Goal: Information Seeking & Learning: Learn about a topic

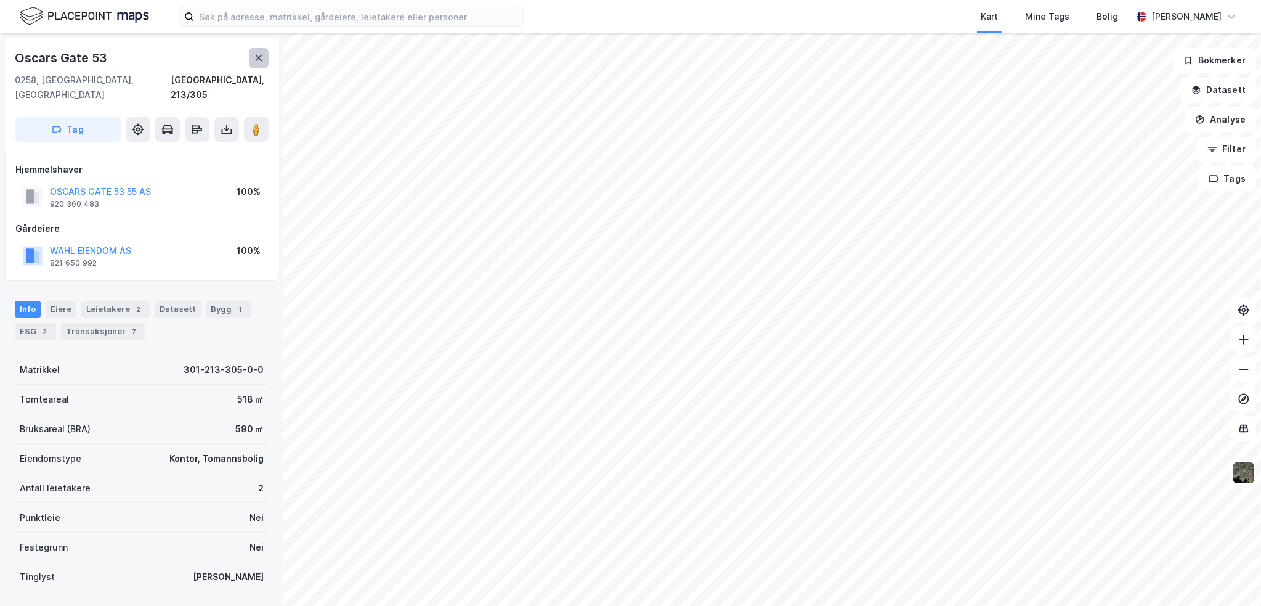
click at [256, 56] on icon at bounding box center [259, 58] width 7 height 6
click at [262, 46] on div "[STREET_ADDRESS]" at bounding box center [142, 94] width 274 height 113
click at [255, 56] on icon at bounding box center [259, 58] width 10 height 10
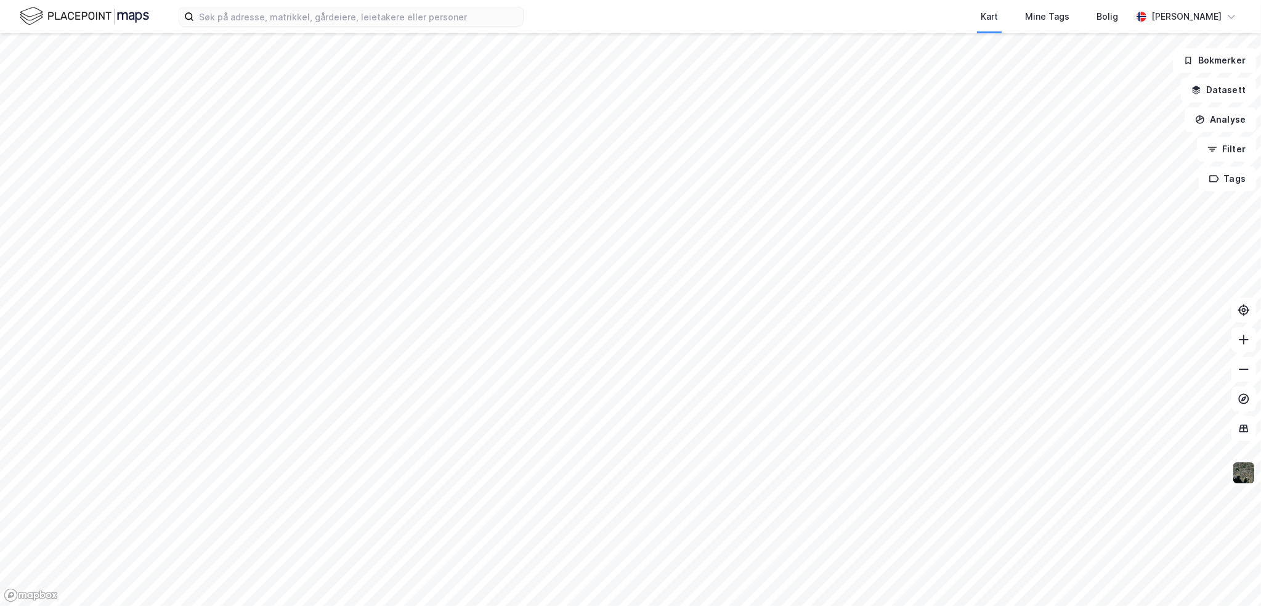
click at [1237, 473] on img at bounding box center [1243, 472] width 23 height 23
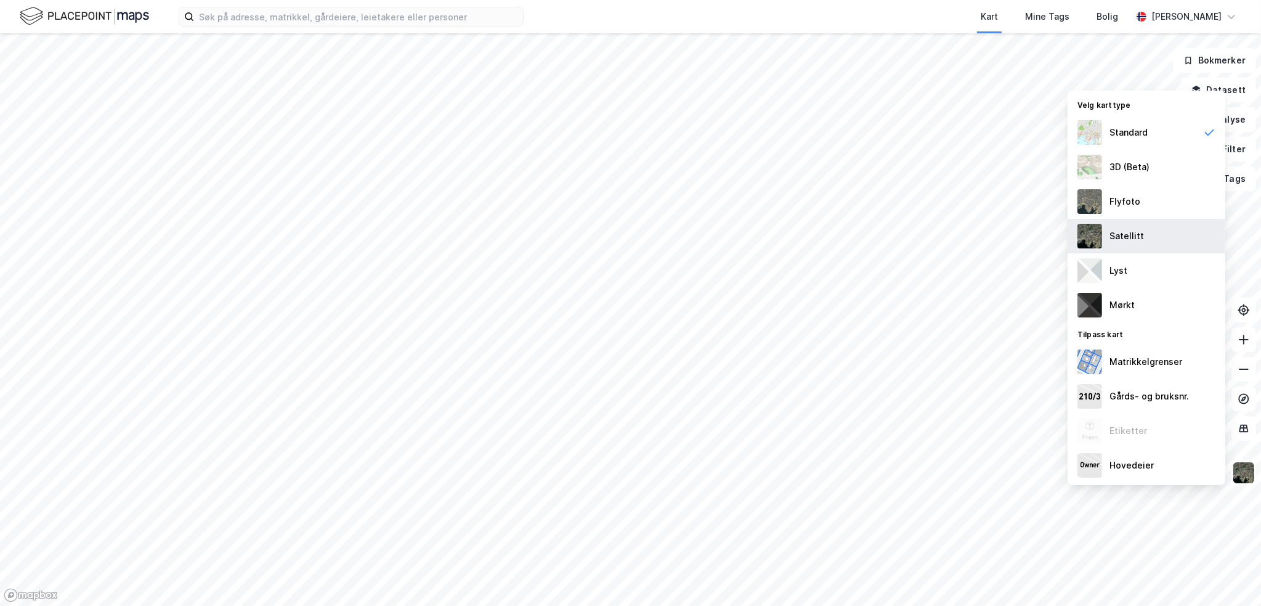
click at [1130, 232] on div "Satellitt" at bounding box center [1127, 236] width 35 height 15
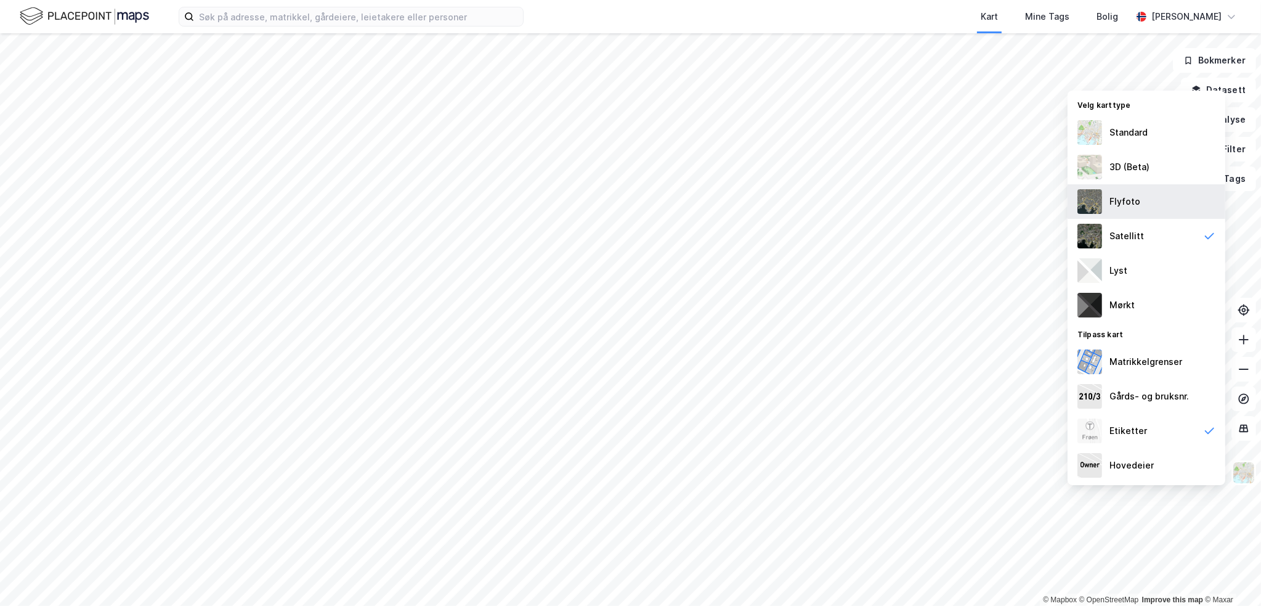
click at [1151, 201] on div "Flyfoto" at bounding box center [1147, 201] width 158 height 35
click at [1166, 231] on div "Satellitt" at bounding box center [1147, 236] width 158 height 35
